Goal: Task Accomplishment & Management: Complete application form

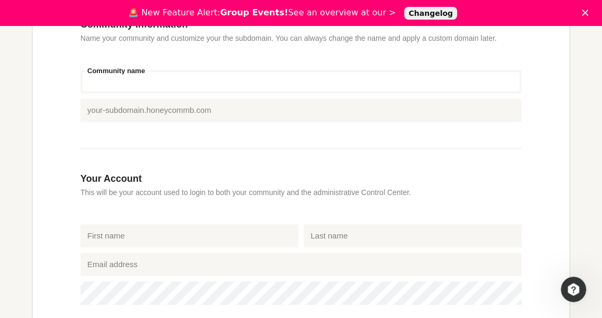
click at [297, 84] on input "Community name" at bounding box center [300, 81] width 441 height 23
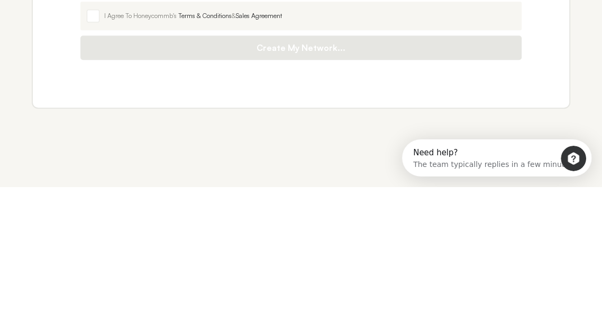
scroll to position [544, 0]
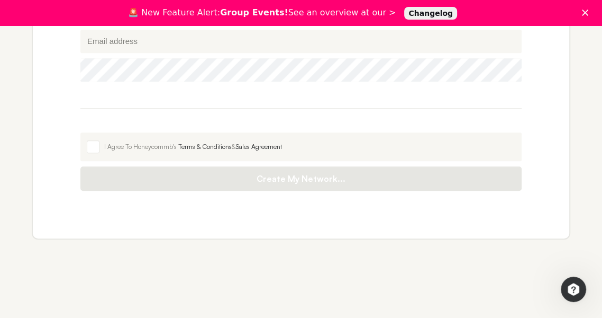
click at [102, 142] on label "I Agree To Honeycommb's Terms & Conditions & Sales Agreement" at bounding box center [300, 146] width 441 height 29
click at [80, 132] on input "I Agree To Honeycommb's Terms & Conditions & Sales Agreement" at bounding box center [80, 132] width 0 height 0
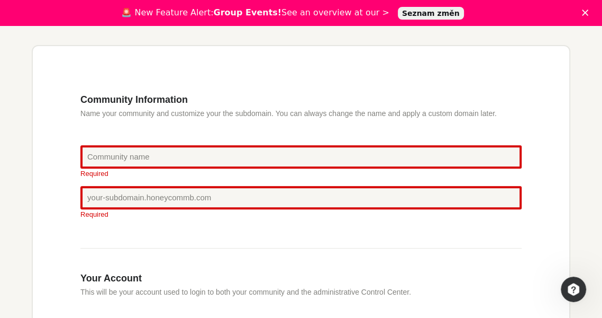
scroll to position [245, 0]
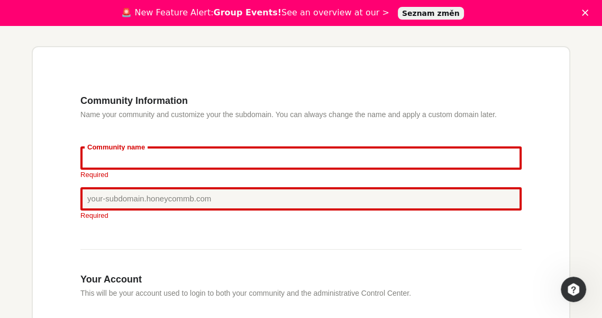
click at [194, 153] on input "Community name" at bounding box center [300, 157] width 441 height 23
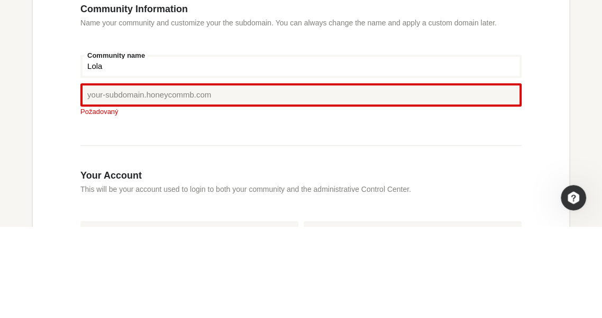
type input "Lola"
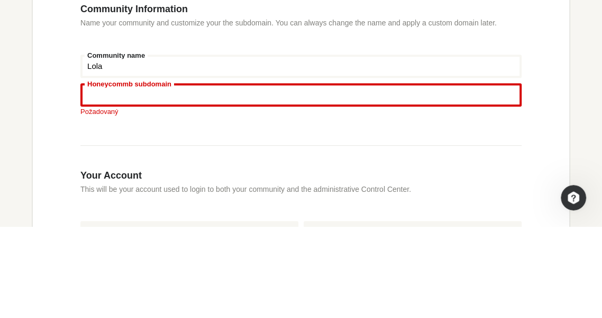
click at [246, 187] on input "Honeycommb subdomain" at bounding box center [300, 186] width 441 height 23
type input "Emm"
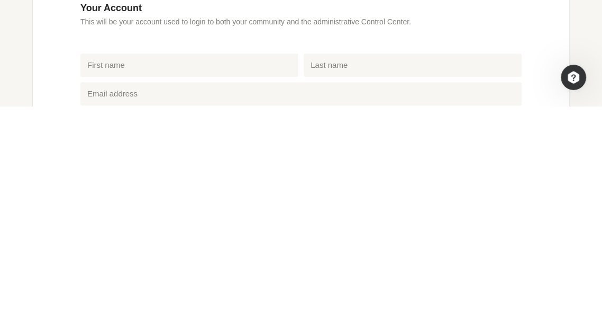
type input "[EMAIL_ADDRESS][DOMAIN_NAME]"
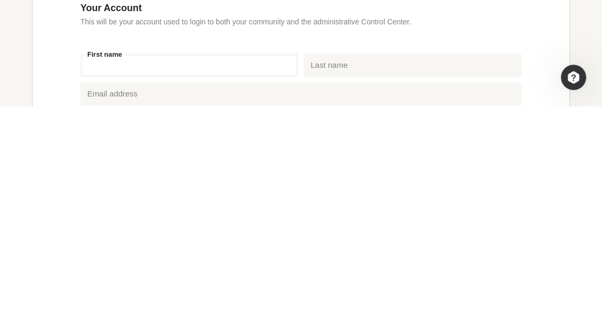
click at [235, 275] on input "First name" at bounding box center [189, 276] width 218 height 23
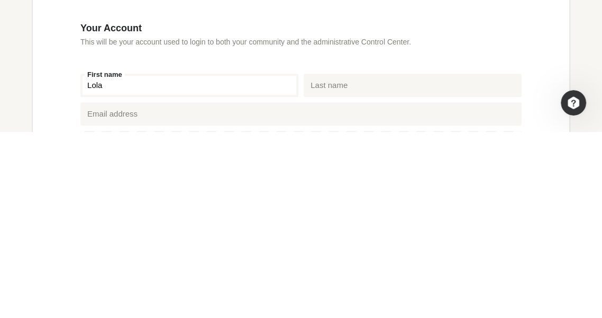
type input "Lola"
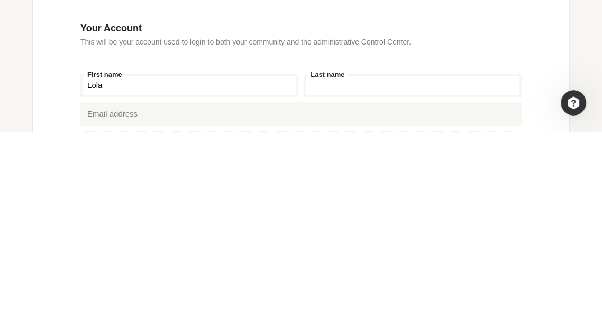
click at [383, 271] on input "Last name" at bounding box center [413, 271] width 218 height 23
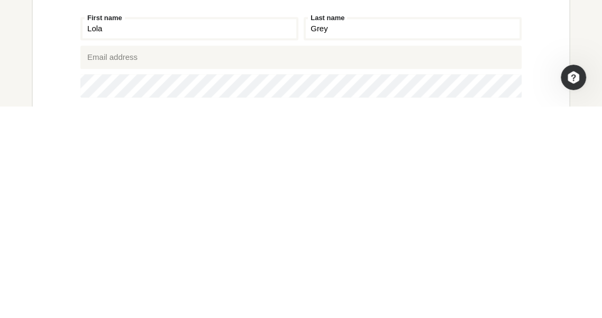
type input "Grey"
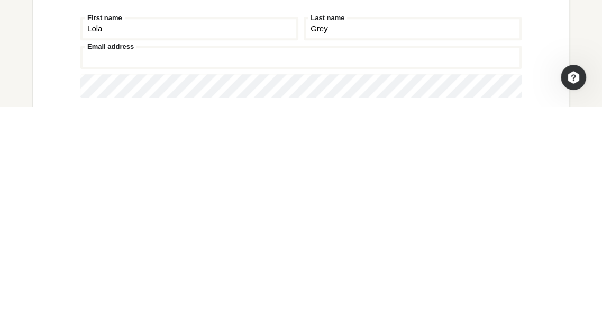
click at [229, 271] on input "Email address" at bounding box center [300, 268] width 441 height 23
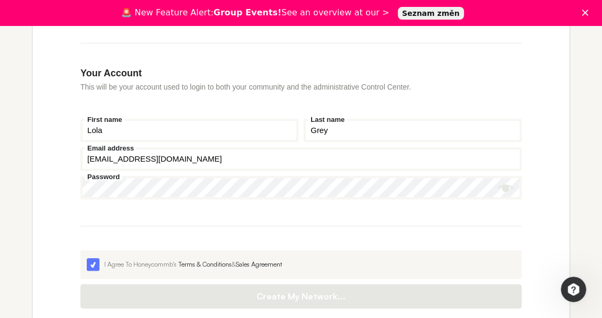
scroll to position [439, 0]
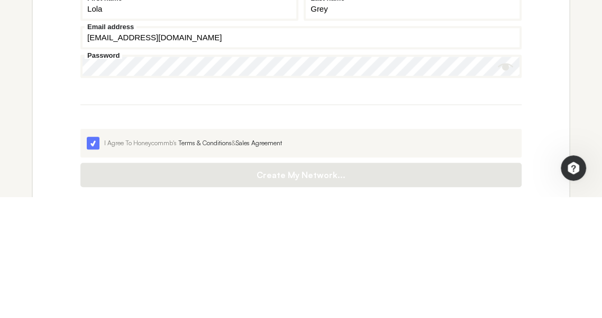
click at [305, 160] on input "[EMAIL_ADDRESS][DOMAIN_NAME]" at bounding box center [300, 158] width 441 height 23
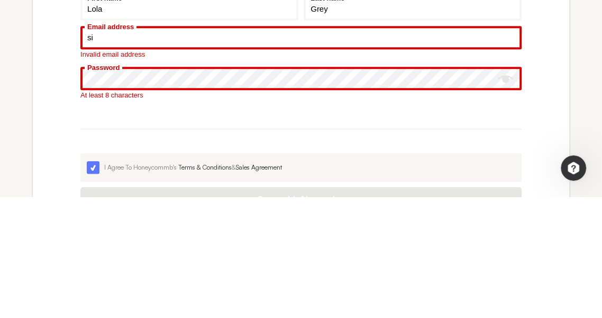
type input "s"
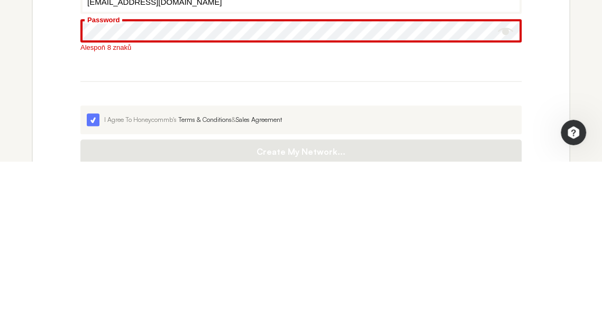
type input "[EMAIL_ADDRESS][DOMAIN_NAME]"
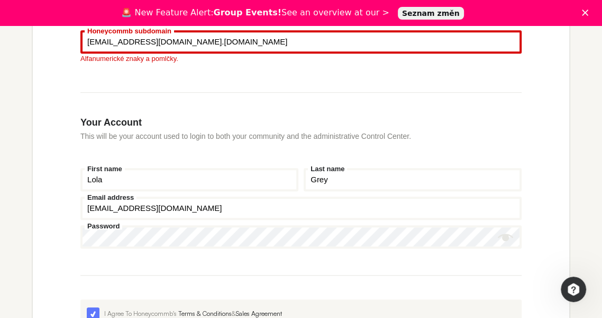
click at [270, 53] on input "[EMAIL_ADDRESS][DOMAIN_NAME]" at bounding box center [300, 41] width 441 height 23
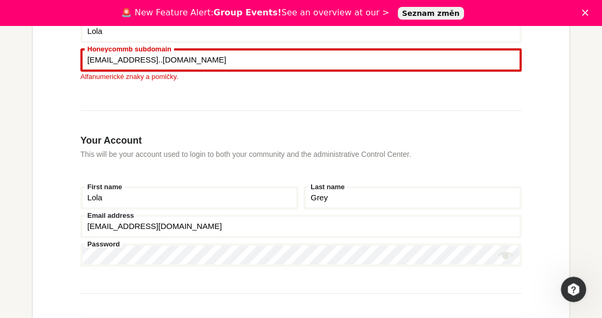
click at [241, 62] on input "[EMAIL_ADDRESS]." at bounding box center [300, 59] width 441 height 23
click at [220, 57] on input "[EMAIL_ADDRESS]." at bounding box center [300, 59] width 441 height 23
click at [230, 60] on input "[EMAIL_ADDRESS]." at bounding box center [300, 59] width 441 height 23
click at [238, 59] on input "[EMAIL_ADDRESS]." at bounding box center [300, 59] width 441 height 23
click at [241, 57] on input "[EMAIL_ADDRESS]." at bounding box center [300, 59] width 441 height 23
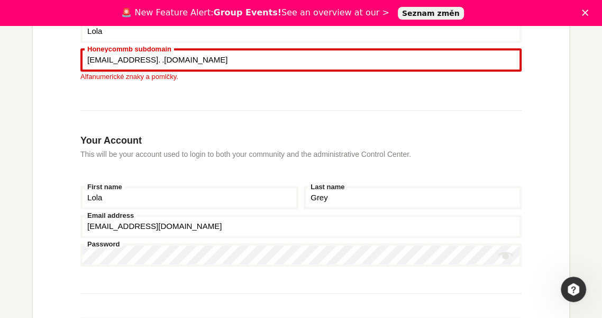
click at [247, 59] on input "[EMAIL_ADDRESS]." at bounding box center [300, 59] width 441 height 23
click at [230, 60] on input "[EMAIL_ADDRESS]." at bounding box center [300, 59] width 441 height 23
click at [237, 61] on input "[EMAIL_ADDRESS]." at bounding box center [300, 59] width 441 height 23
click at [229, 61] on input "[EMAIL_ADDRESS]." at bounding box center [300, 59] width 441 height 23
click at [220, 60] on input "[EMAIL_ADDRESS]." at bounding box center [300, 59] width 441 height 23
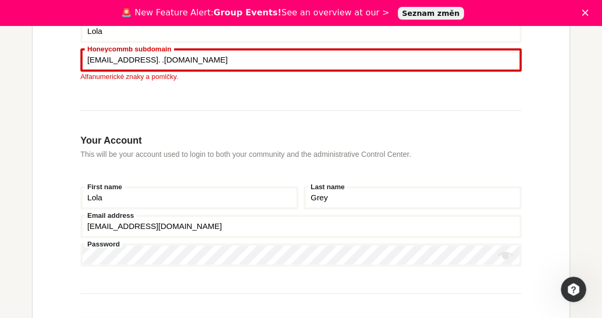
click at [230, 61] on input "[EMAIL_ADDRESS]." at bounding box center [300, 59] width 441 height 23
click at [212, 62] on input "[EMAIL_ADDRESS]." at bounding box center [300, 59] width 441 height 23
click at [162, 62] on input "[EMAIL_ADDRESS]." at bounding box center [300, 59] width 441 height 23
click at [135, 54] on input "[EMAIL_ADDRESS]." at bounding box center [300, 59] width 441 height 23
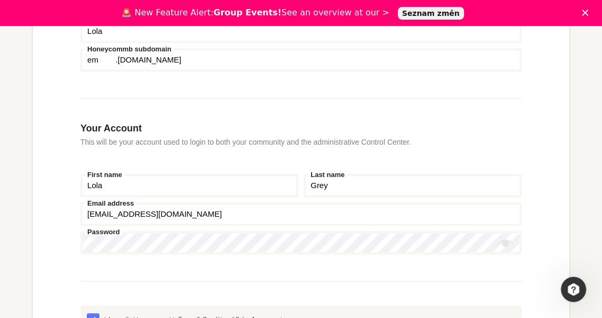
type input "e"
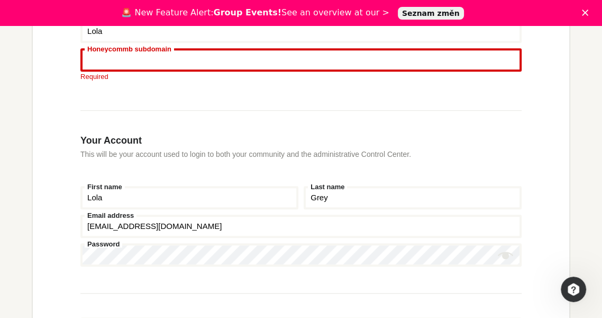
type input "B"
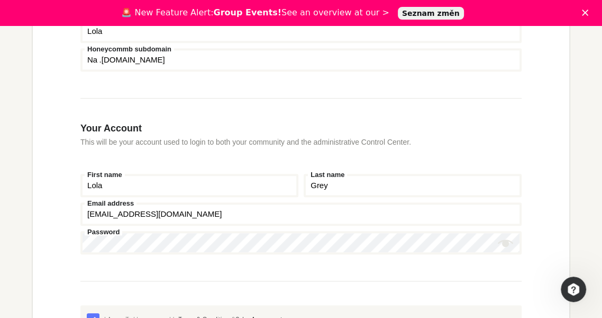
type input "N"
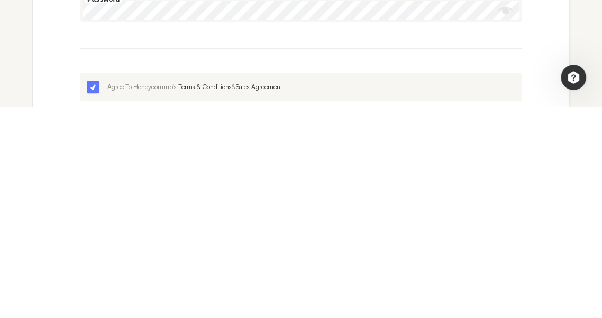
scroll to position [421, 0]
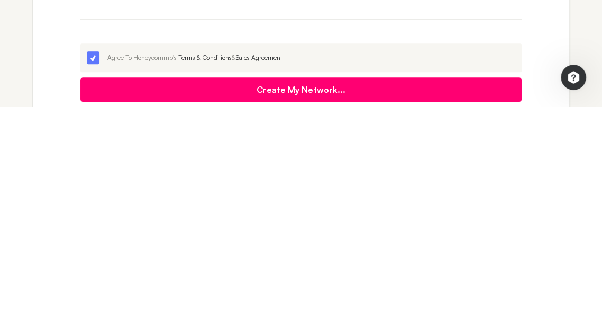
type input "Lola"
click at [218, 301] on span "Create My Network..." at bounding box center [301, 301] width 420 height 11
